Goal: Transaction & Acquisition: Purchase product/service

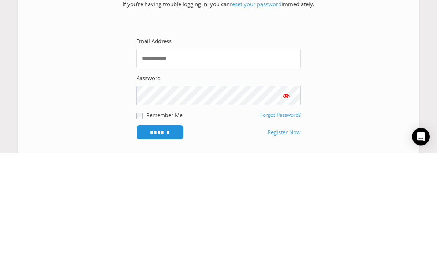
type input "**********"
click at [160, 237] on input "******" at bounding box center [160, 244] width 48 height 15
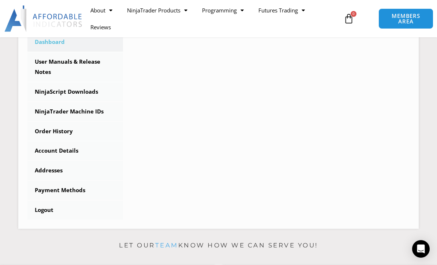
scroll to position [226, 0]
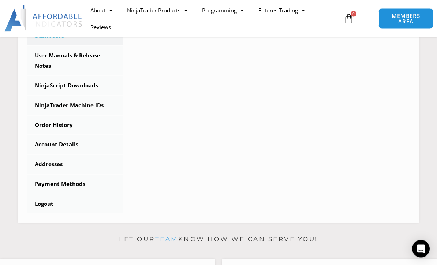
click at [57, 133] on link "Order History" at bounding box center [75, 125] width 96 height 19
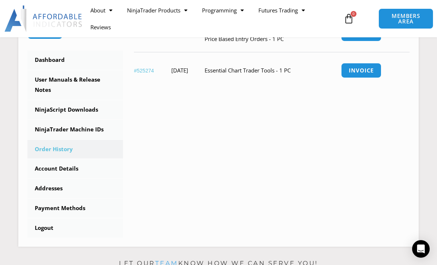
scroll to position [126, 0]
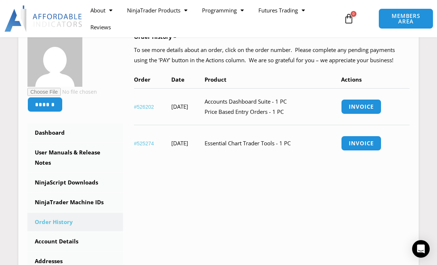
click at [380, 150] on link "Invoice" at bounding box center [361, 143] width 40 height 15
click at [375, 113] on link "Invoice" at bounding box center [361, 106] width 40 height 15
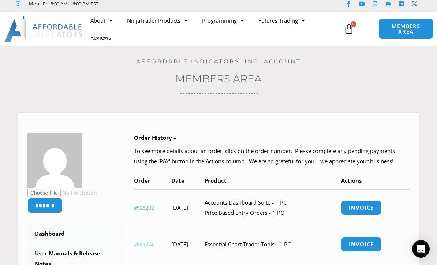
scroll to position [0, 0]
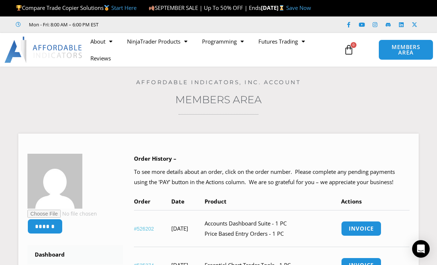
click at [150, 50] on link "NinjaTrader Products" at bounding box center [157, 41] width 75 height 17
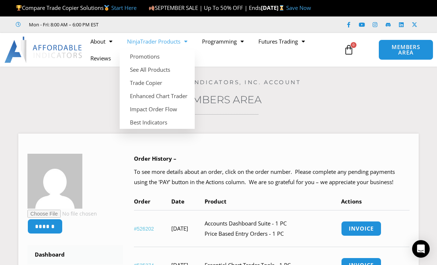
click at [142, 76] on link "See All Products" at bounding box center [157, 69] width 75 height 13
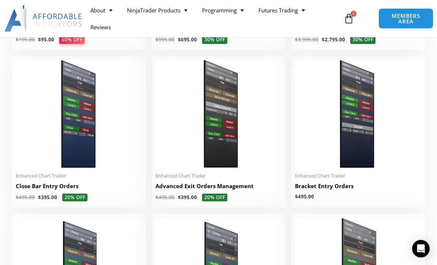
scroll to position [461, 0]
click at [219, 168] on img at bounding box center [219, 114] width 126 height 108
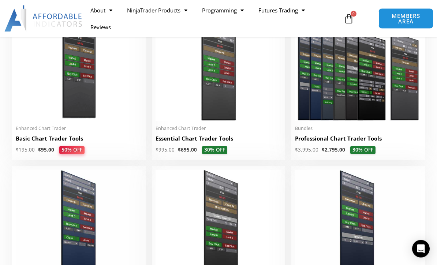
scroll to position [354, 0]
click at [222, 112] on img at bounding box center [219, 66] width 126 height 108
click at [224, 113] on img at bounding box center [219, 66] width 126 height 108
click at [225, 121] on img at bounding box center [219, 66] width 126 height 108
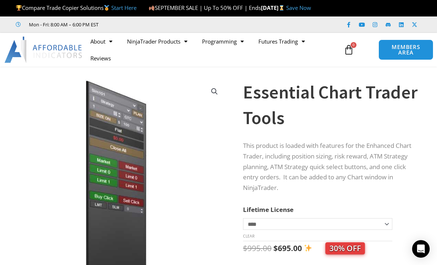
click at [150, 50] on link "NinjaTrader Products" at bounding box center [157, 41] width 75 height 17
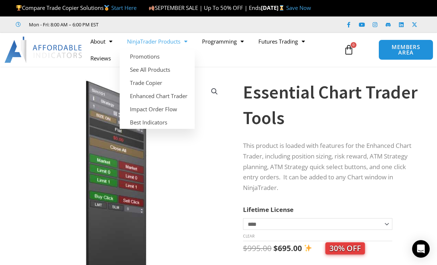
click at [45, 110] on img at bounding box center [122, 180] width 235 height 202
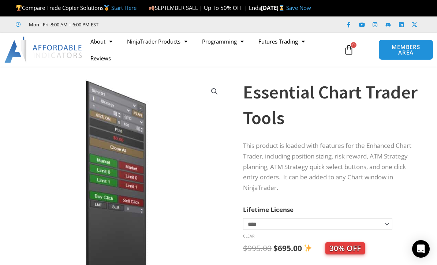
click at [155, 50] on link "NinjaTrader Products" at bounding box center [157, 41] width 75 height 17
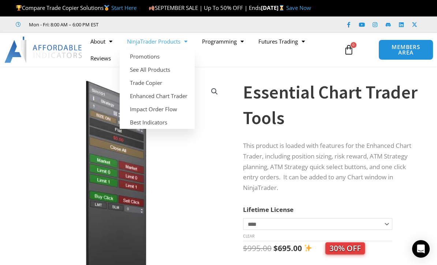
click at [151, 103] on link "Enhanced Chart Trader" at bounding box center [157, 95] width 75 height 13
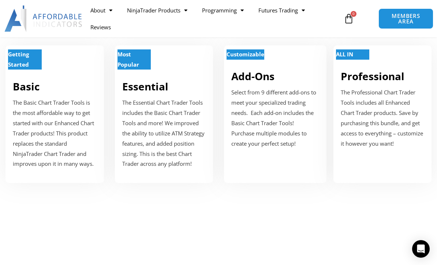
scroll to position [279, 0]
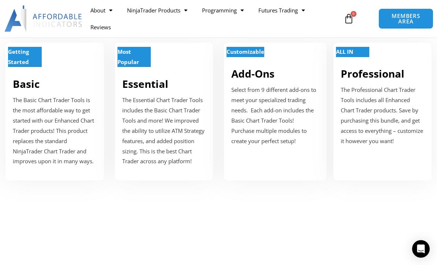
click at [265, 81] on link "Add-Ons" at bounding box center [252, 74] width 43 height 14
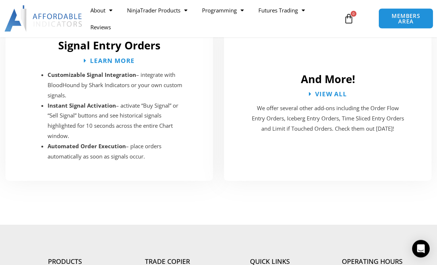
scroll to position [1425, 0]
click at [336, 97] on span "View All" at bounding box center [331, 94] width 32 height 6
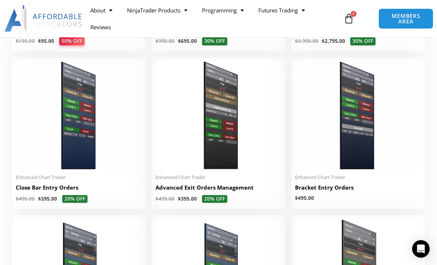
scroll to position [482, 0]
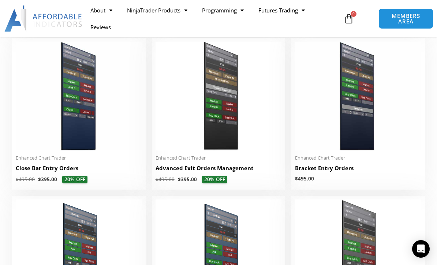
click at [220, 143] on img at bounding box center [219, 96] width 126 height 108
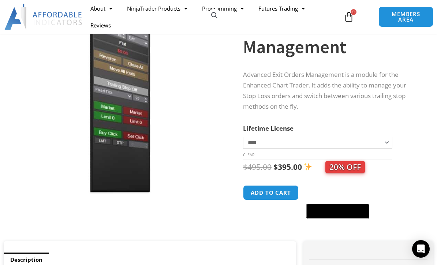
scroll to position [49, 0]
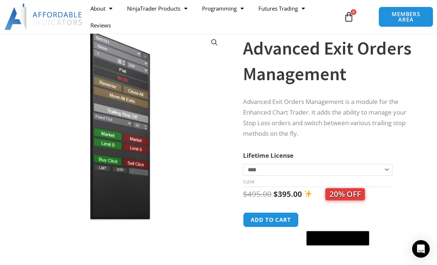
click at [156, 8] on link "NinjaTrader Products" at bounding box center [157, 8] width 75 height 17
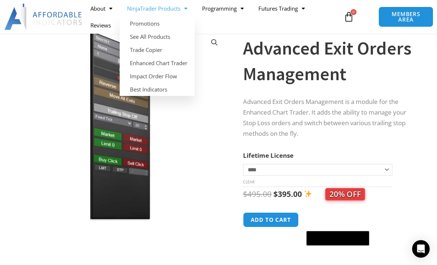
click at [147, 68] on link "Enhanced Chart Trader" at bounding box center [157, 62] width 75 height 13
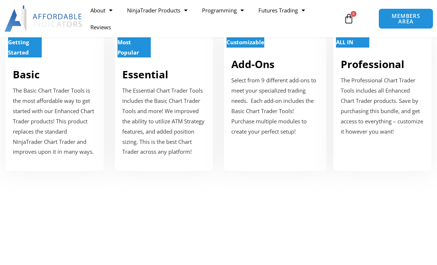
scroll to position [269, 0]
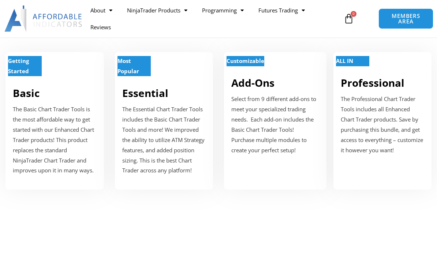
click at [280, 131] on p "Select from 9 different add-ons to meet your specialized trading needs. Each ad…" at bounding box center [275, 124] width 88 height 61
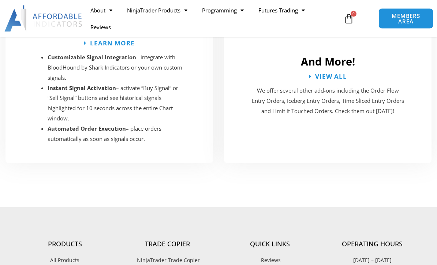
scroll to position [1448, 0]
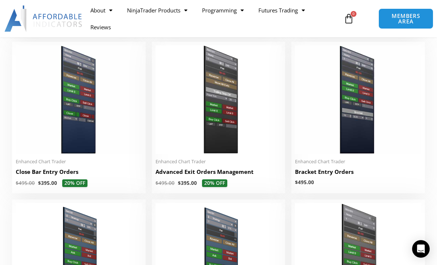
scroll to position [474, 0]
click at [225, 147] on img at bounding box center [219, 100] width 126 height 108
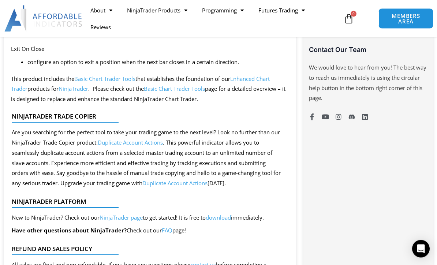
scroll to position [605, 0]
